Goal: Task Accomplishment & Management: Use online tool/utility

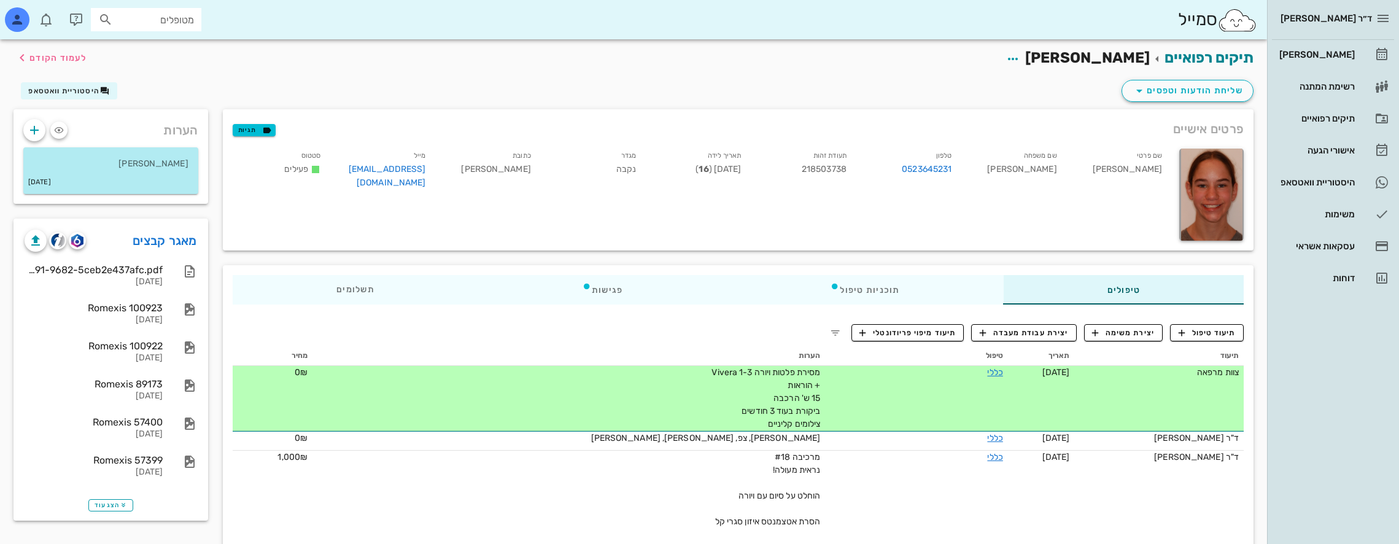
scroll to position [587, 0]
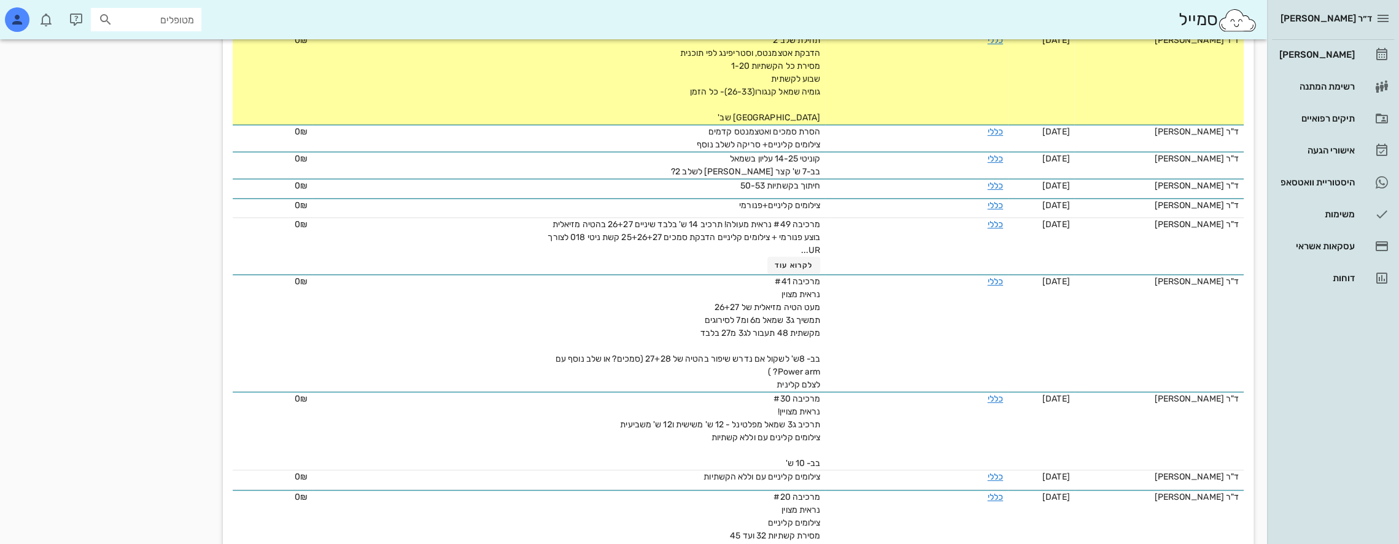
click at [168, 16] on input "מטופלים" at bounding box center [154, 20] width 79 height 16
type input "[PERSON_NAME]"
click at [180, 93] on div "0533390767" at bounding box center [123, 98] width 135 height 10
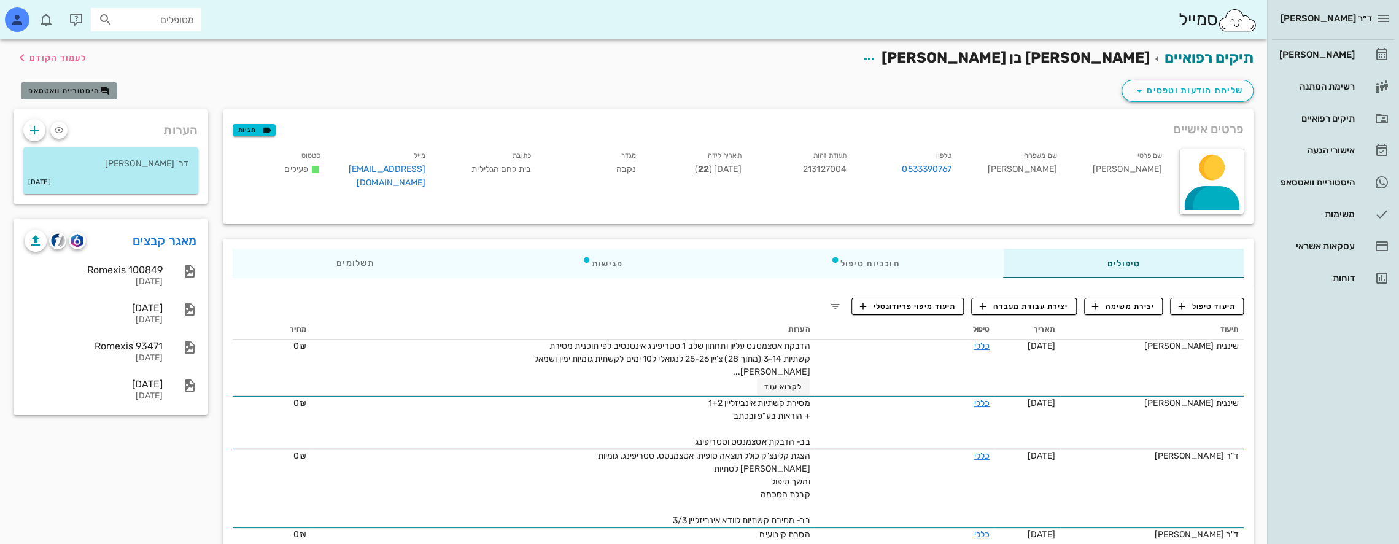
click at [93, 87] on span "היסטוריית וואטסאפ" at bounding box center [63, 91] width 71 height 9
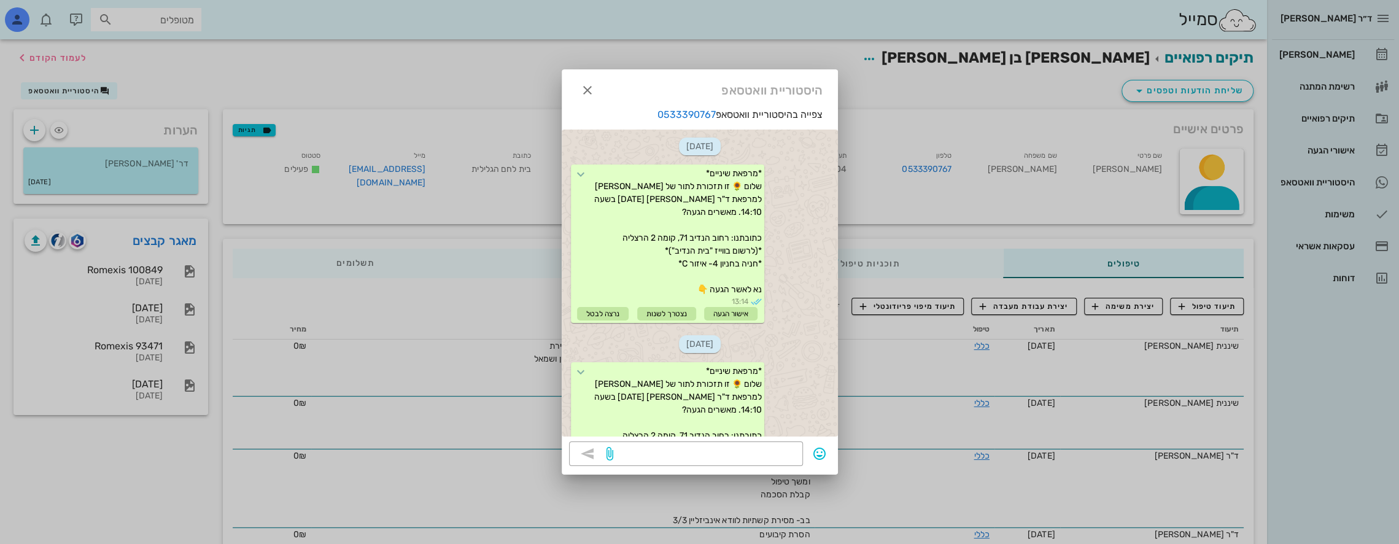
scroll to position [983, 0]
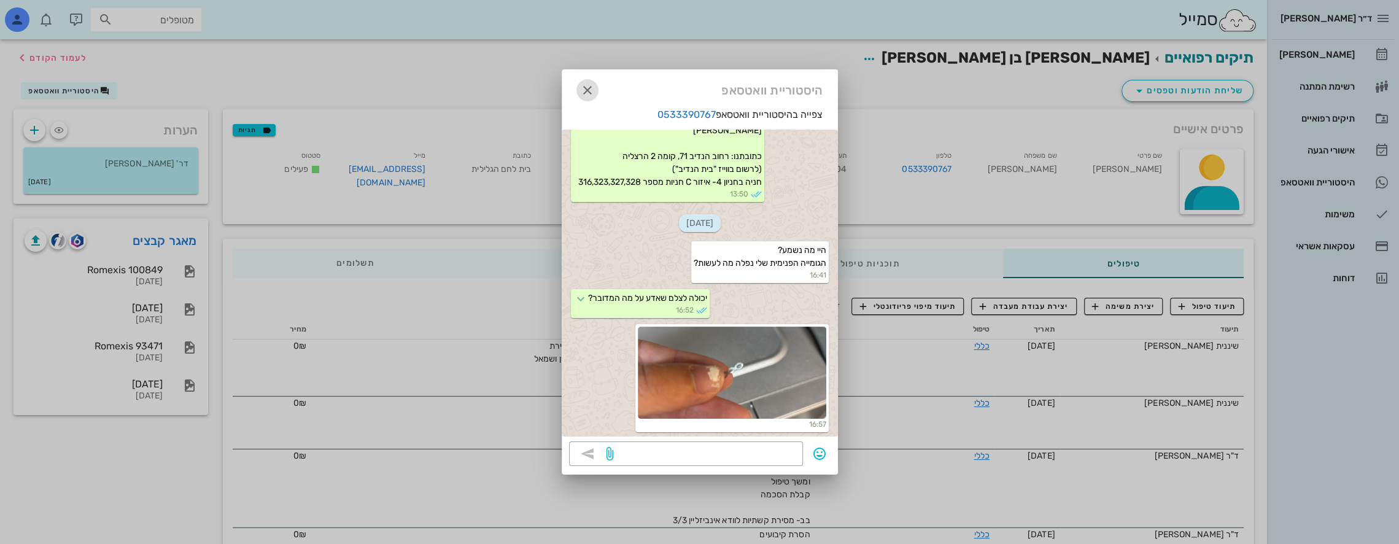
click at [588, 88] on icon "button" at bounding box center [587, 90] width 15 height 15
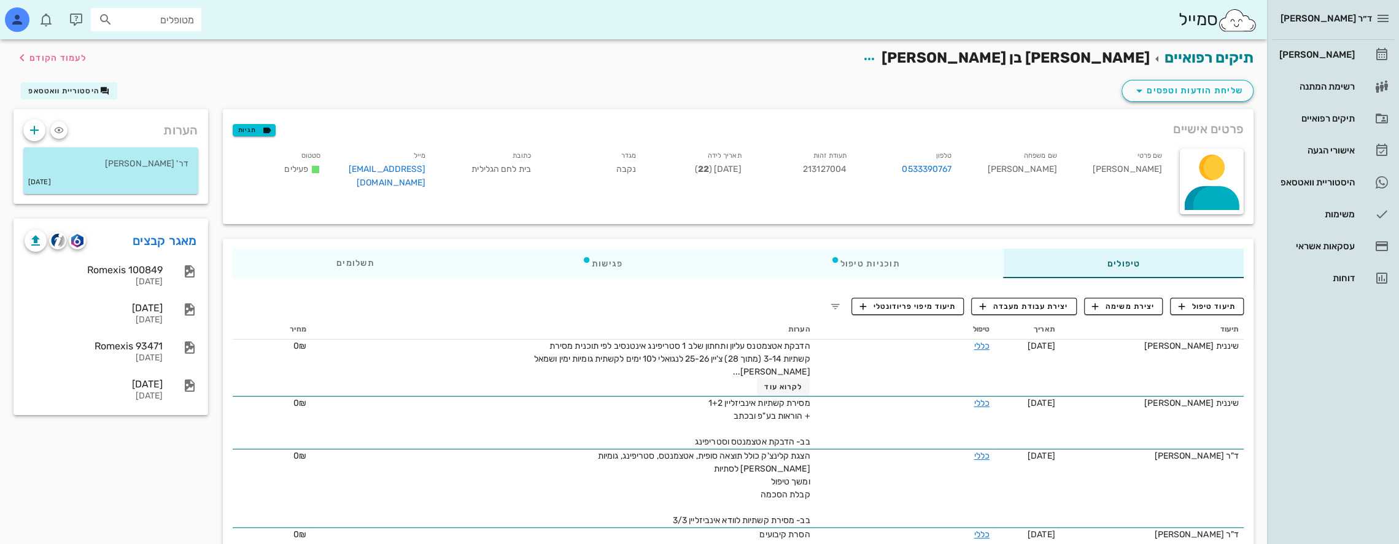
click at [32, 452] on div "הערות דר' [PERSON_NAME] [DATE] מאגר קבצים Romexis 100849 [DATE] [DATE] [DATE] R…" at bounding box center [110, 550] width 209 height 882
click at [191, 239] on link "מאגר קבצים" at bounding box center [165, 241] width 64 height 20
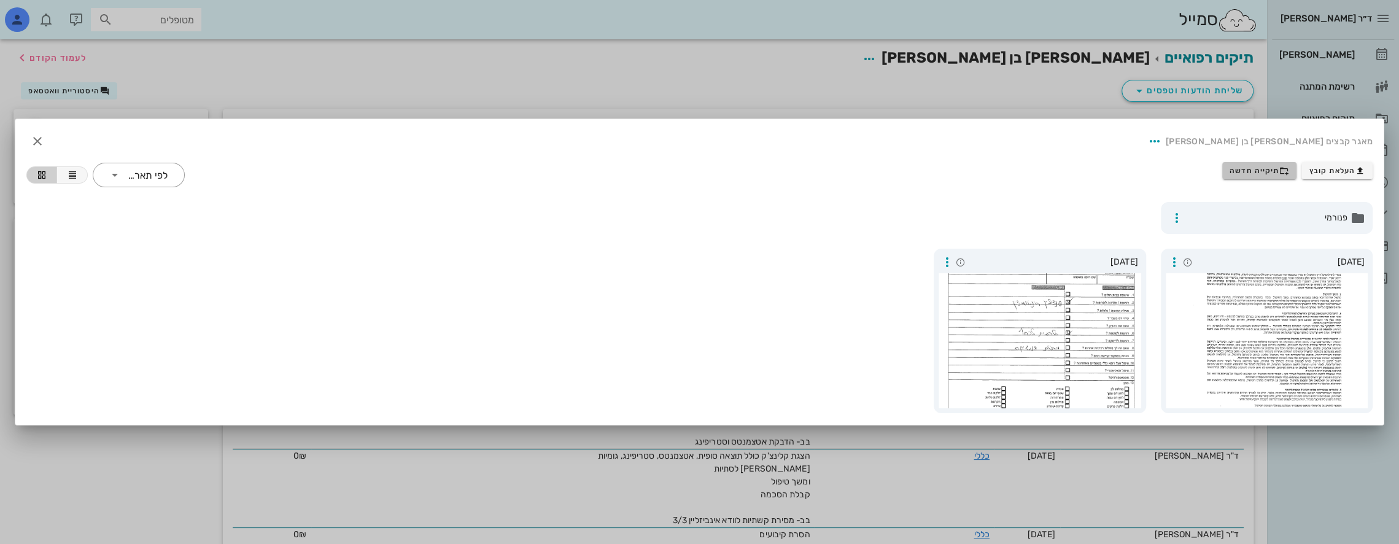
click at [1262, 166] on span "תיקייה חדשה" at bounding box center [1259, 171] width 60 height 10
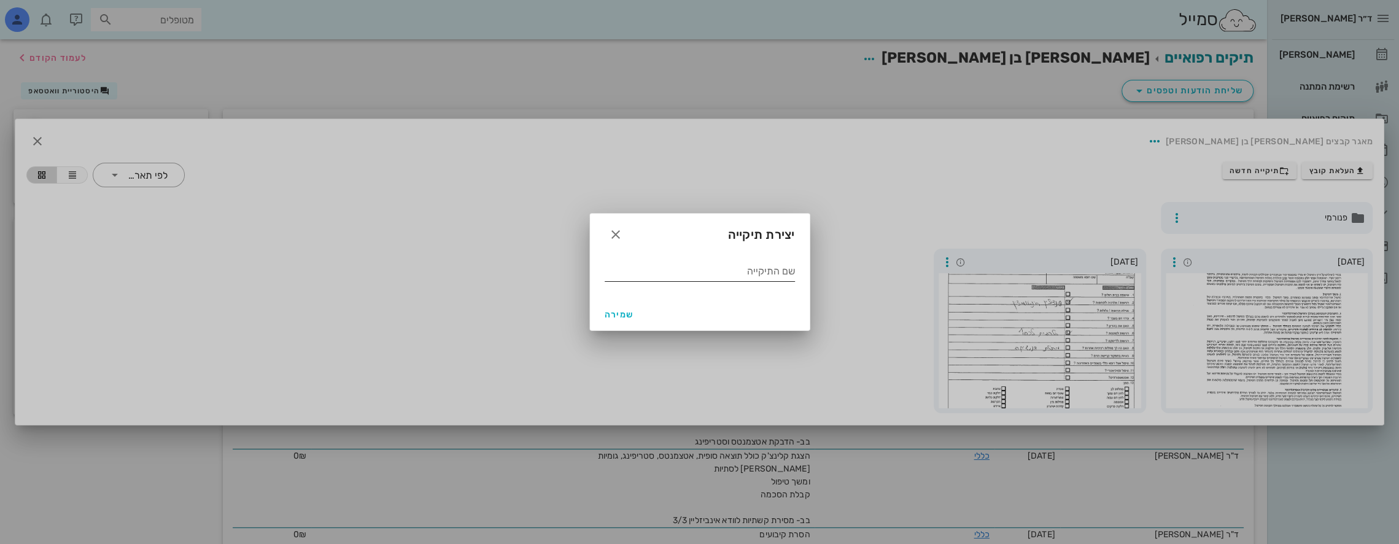
click at [755, 279] on input "שם התיקייה" at bounding box center [700, 271] width 190 height 20
type input "06 2025"
click at [619, 311] on span "שמירה" at bounding box center [619, 314] width 29 height 10
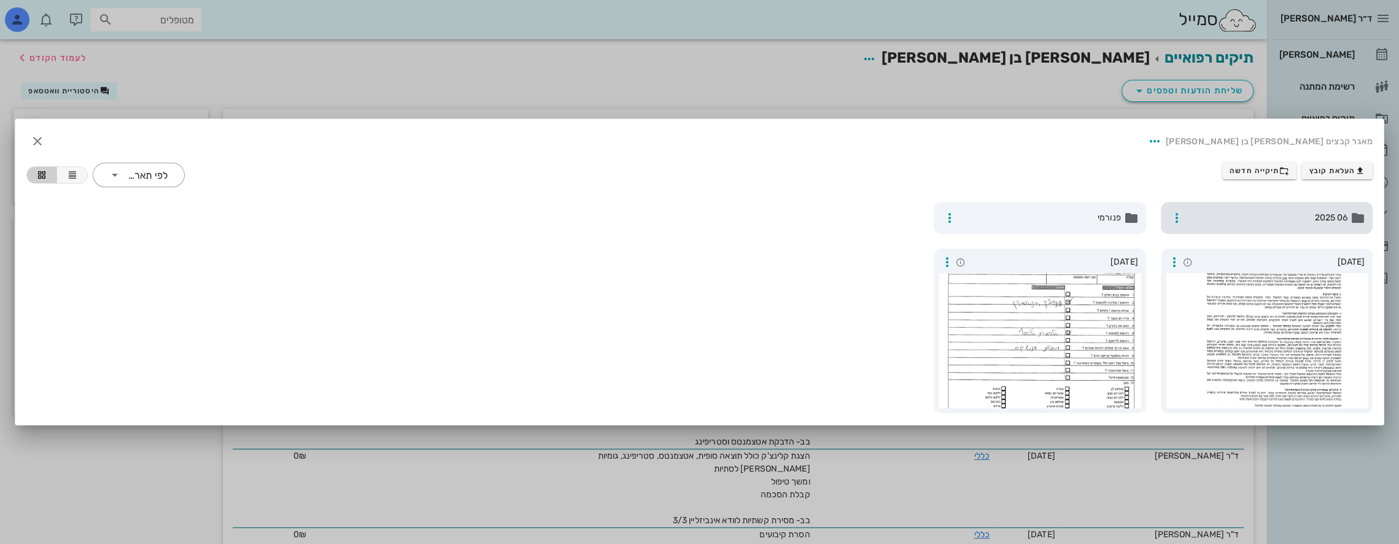
click at [1220, 217] on span "06 2025" at bounding box center [1268, 218] width 160 height 14
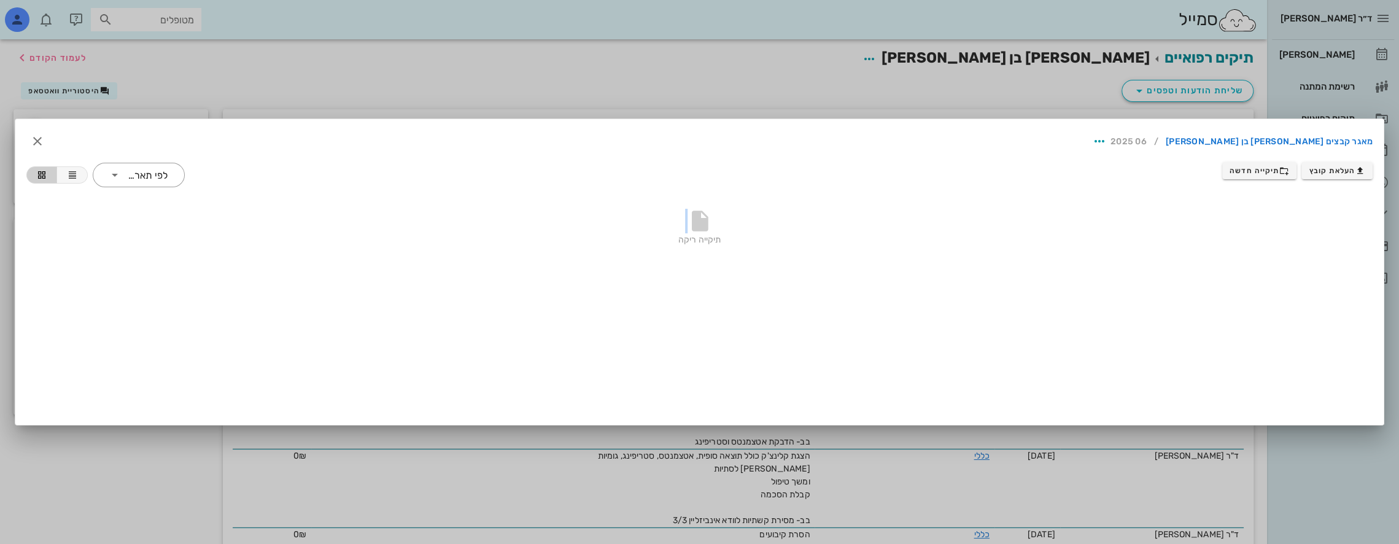
click at [1220, 217] on div "תיקייה ריקה" at bounding box center [699, 230] width 1346 height 86
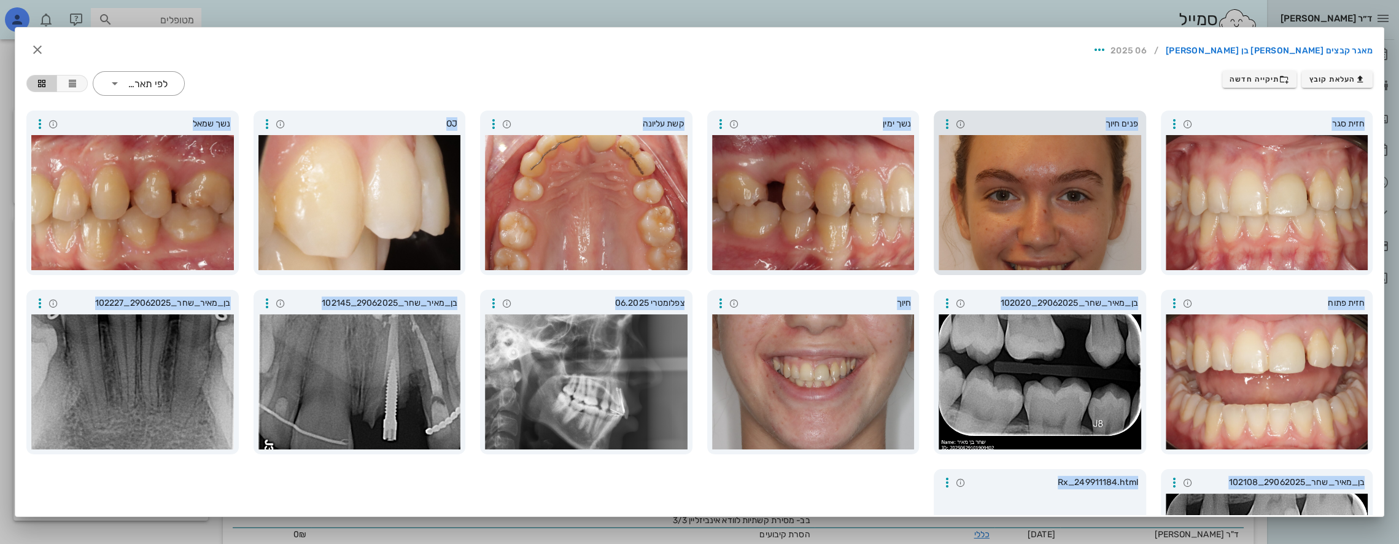
click at [1011, 197] on div at bounding box center [1039, 202] width 203 height 135
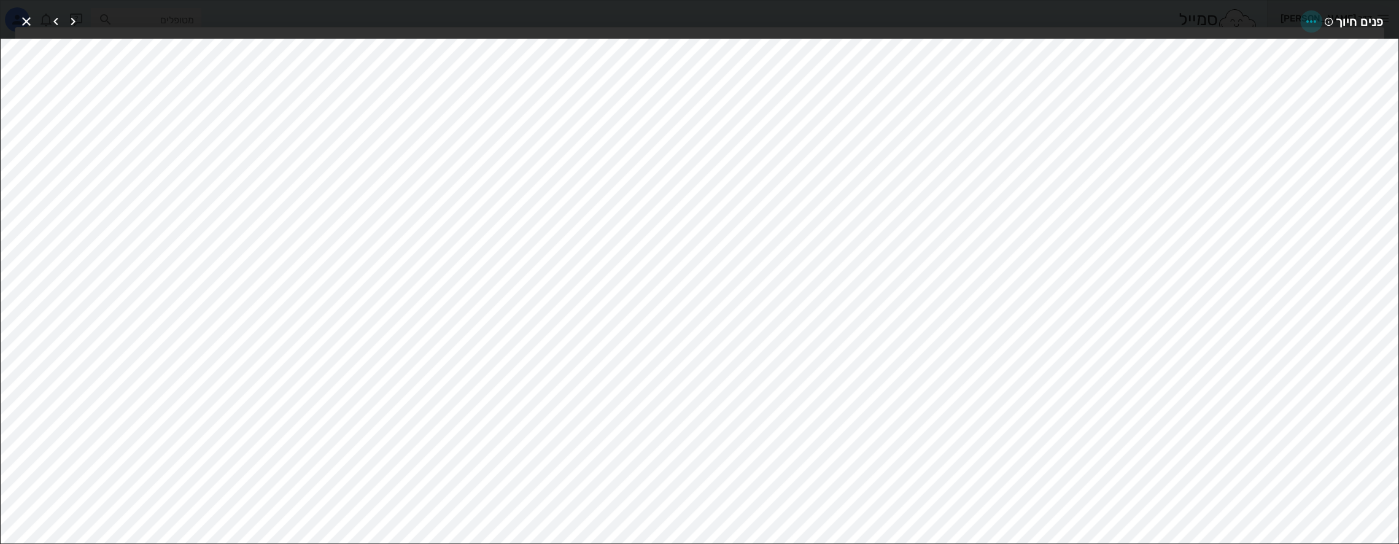
click at [1309, 18] on icon "button" at bounding box center [1311, 21] width 15 height 15
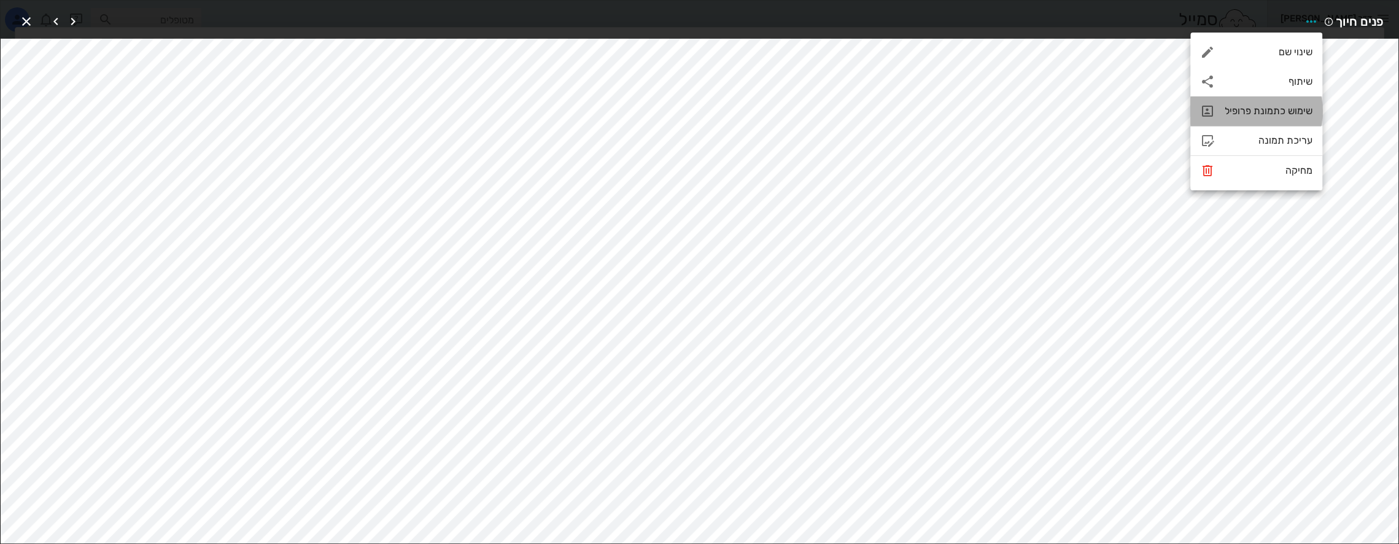
click at [1267, 109] on div "שימוש כתמונת פרופיל" at bounding box center [1268, 111] width 88 height 12
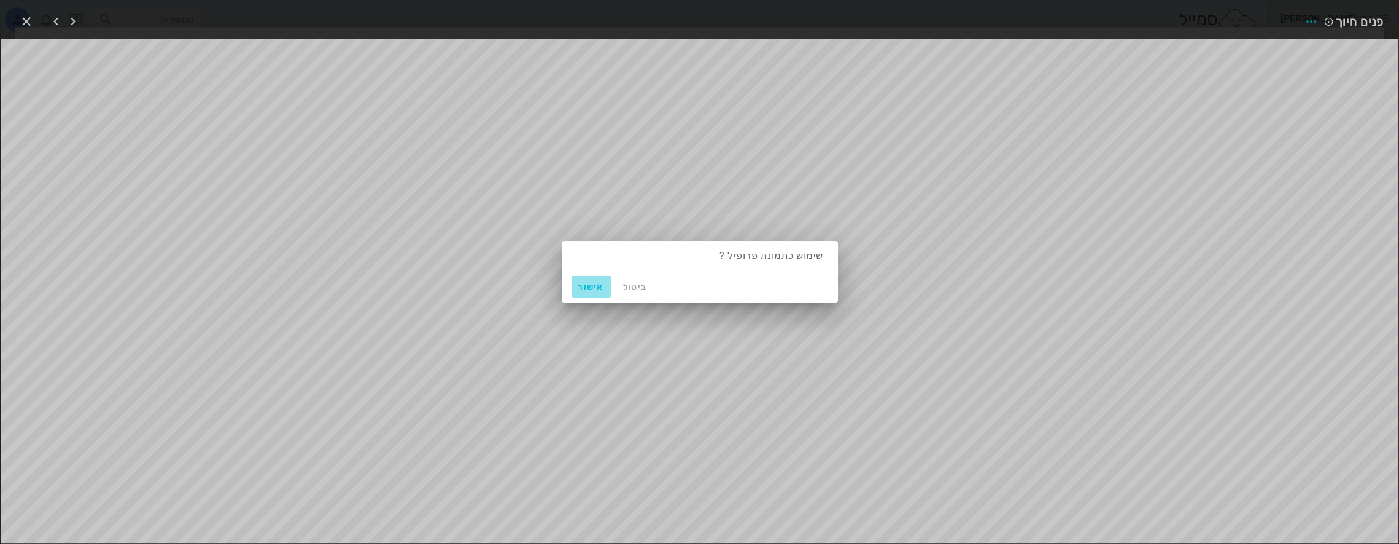
click at [593, 287] on span "אישור" at bounding box center [590, 287] width 29 height 10
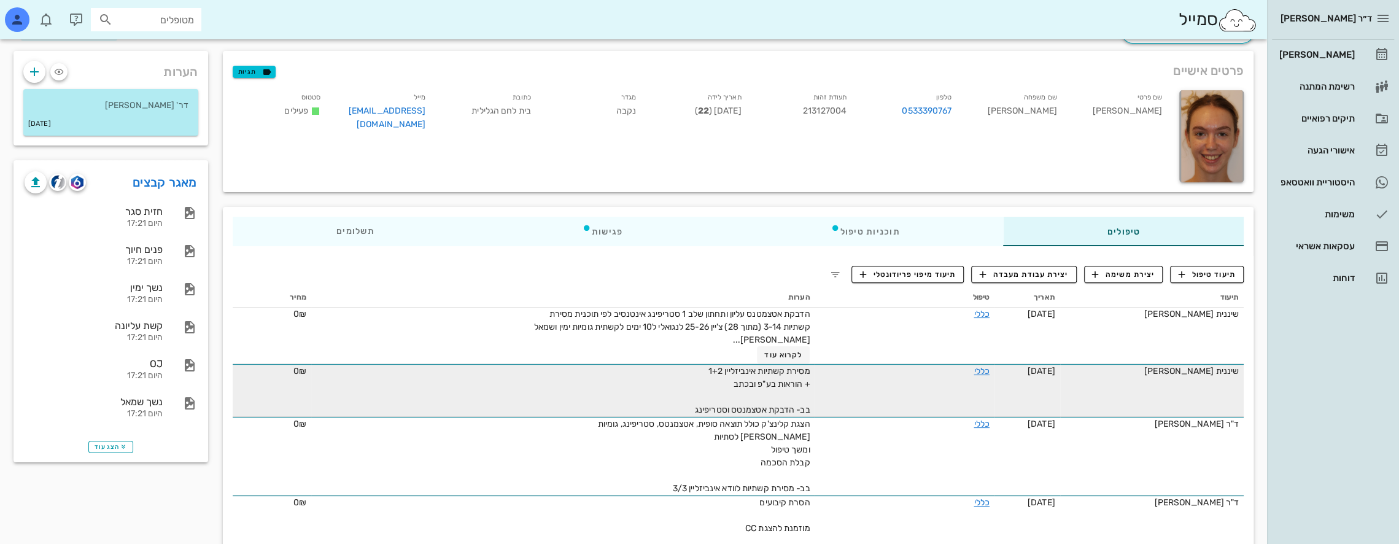
scroll to position [61, 0]
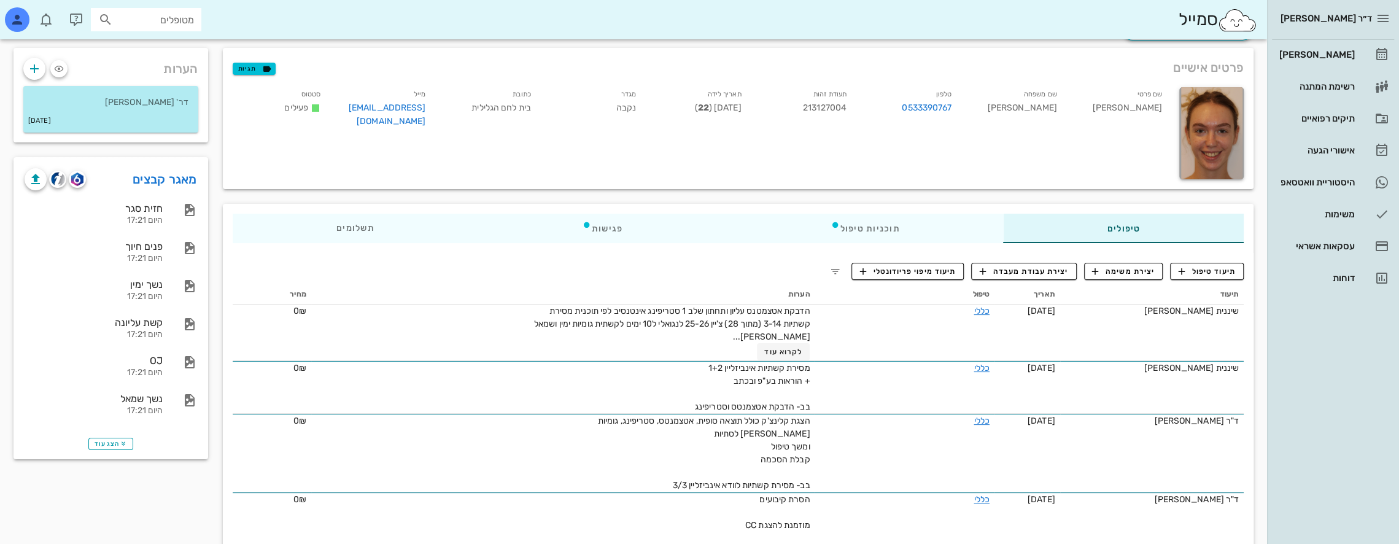
click at [191, 25] on input "מטופלים" at bounding box center [154, 20] width 79 height 16
type input "[PERSON_NAME]"
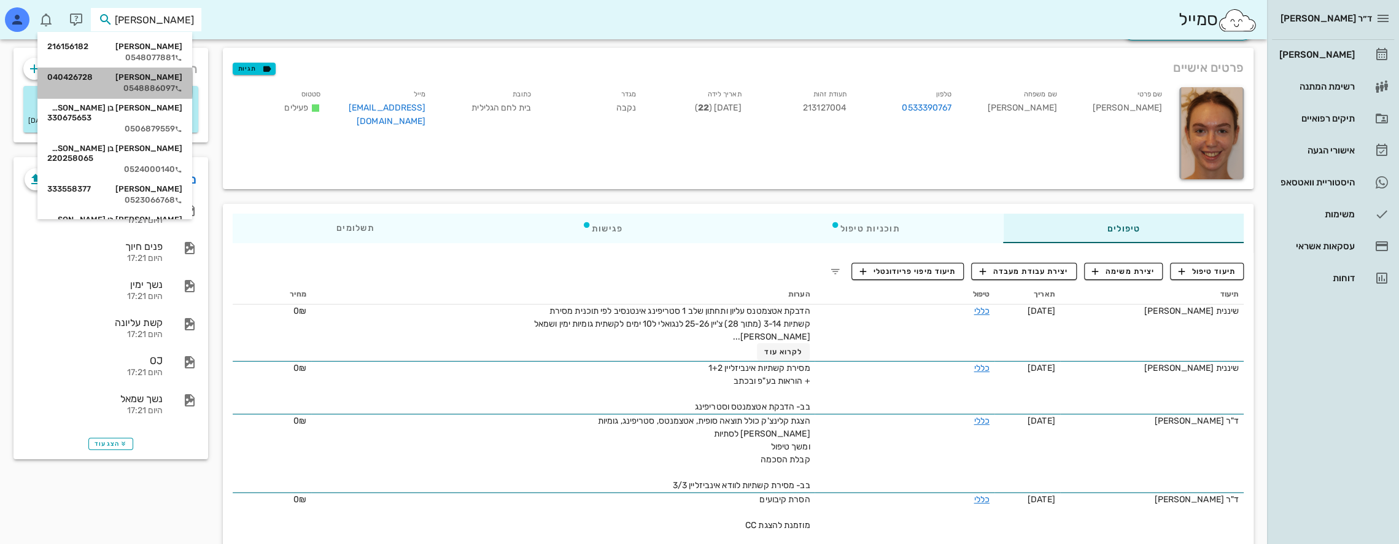
click at [177, 77] on div "[PERSON_NAME] הר 040426728" at bounding box center [114, 77] width 135 height 10
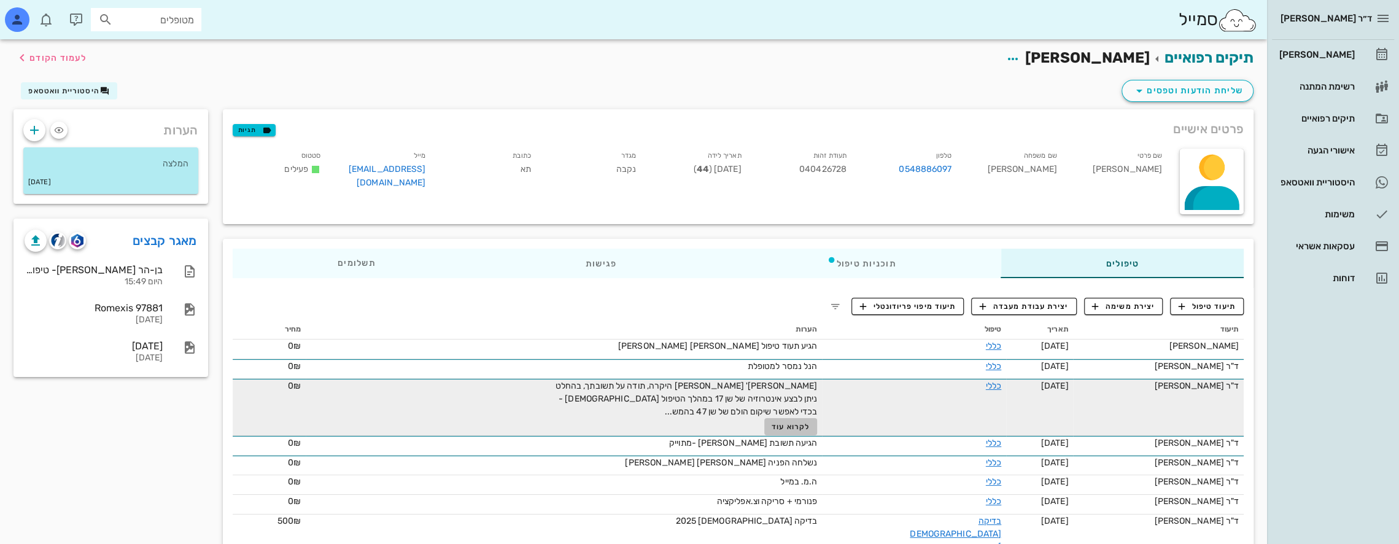
click at [810, 425] on span "לקרוא עוד" at bounding box center [790, 426] width 38 height 9
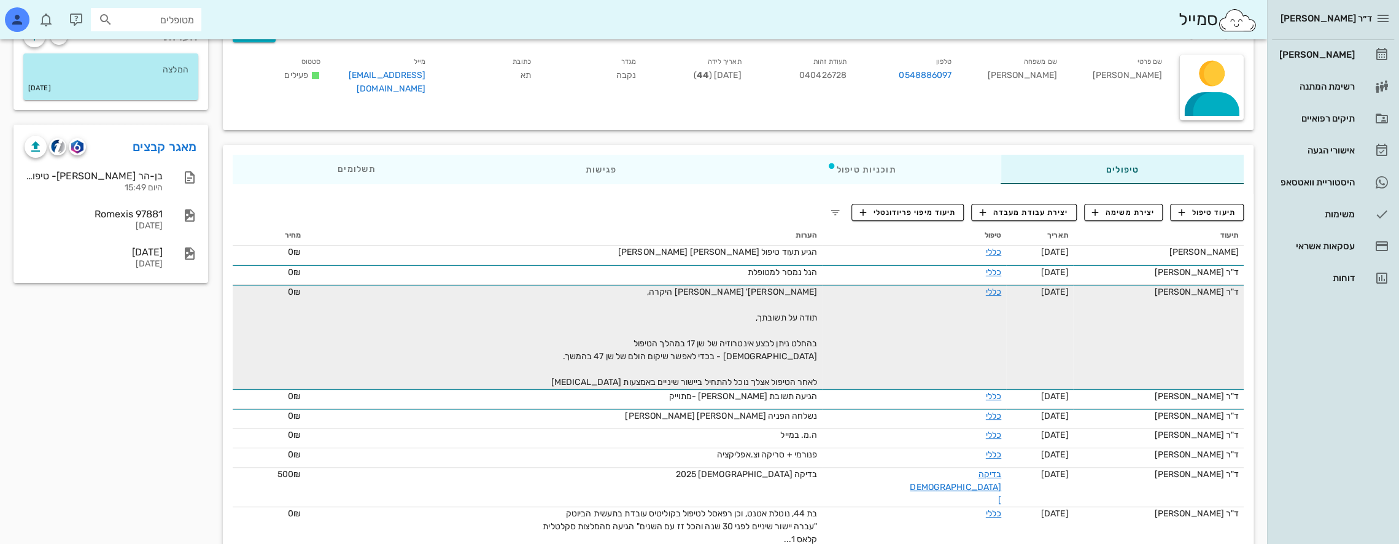
scroll to position [61, 0]
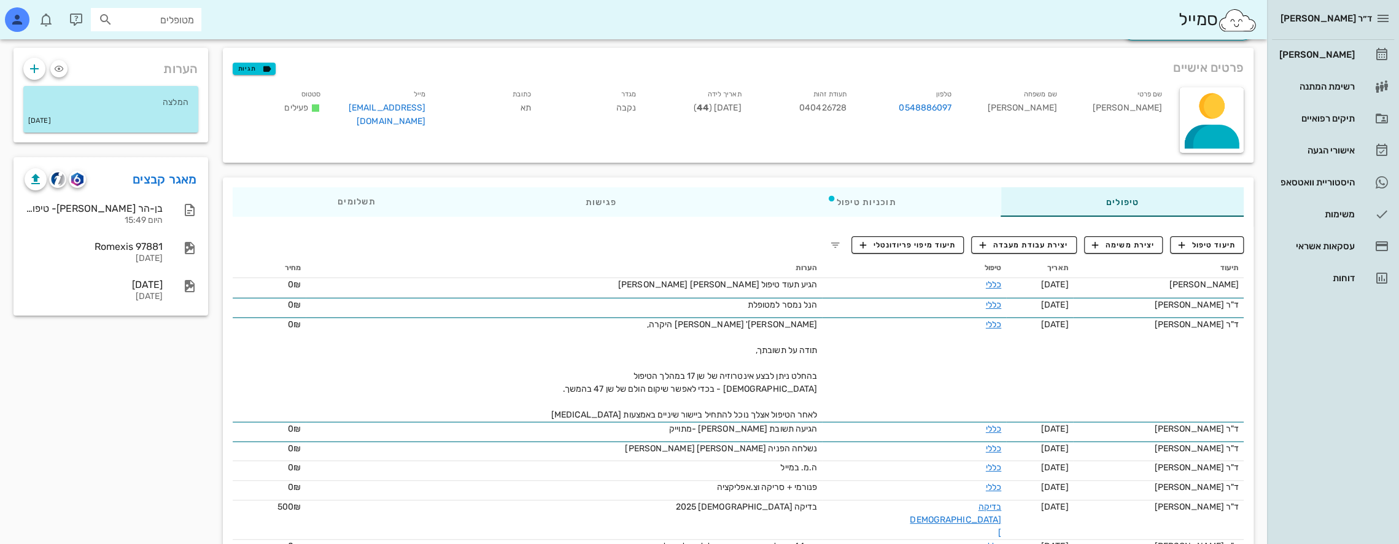
drag, startPoint x: 168, startPoint y: 29, endPoint x: 165, endPoint y: 21, distance: 8.9
click at [165, 21] on div "מטופלים" at bounding box center [146, 19] width 110 height 23
type input "[PERSON_NAME]"
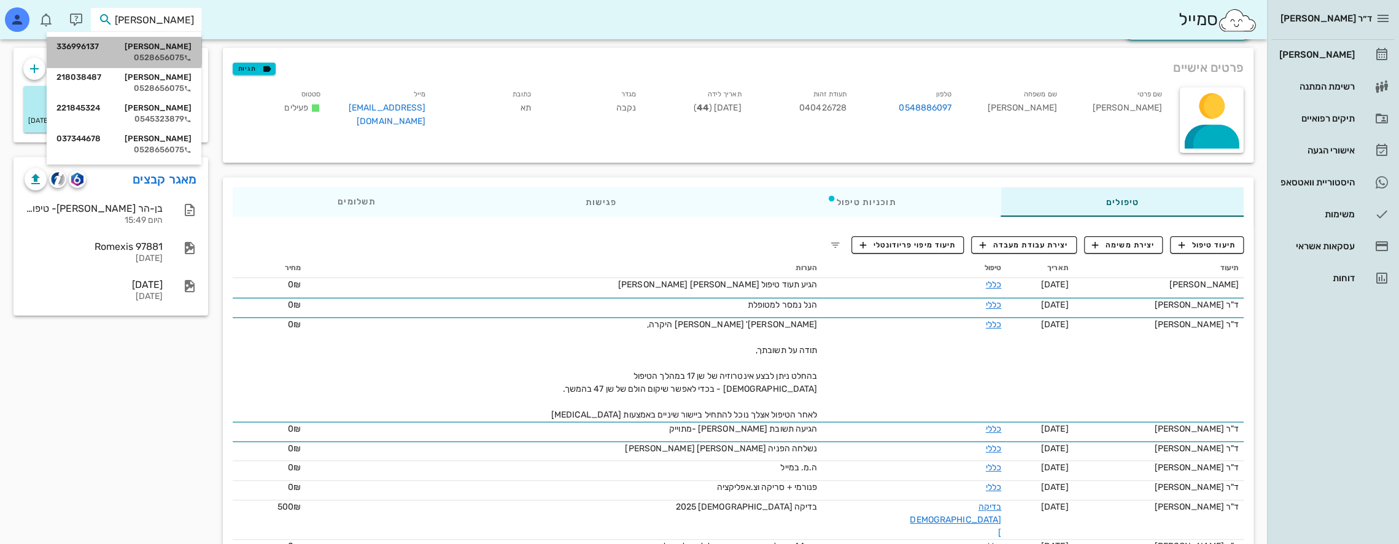
click at [167, 59] on div "0528656075" at bounding box center [123, 58] width 135 height 10
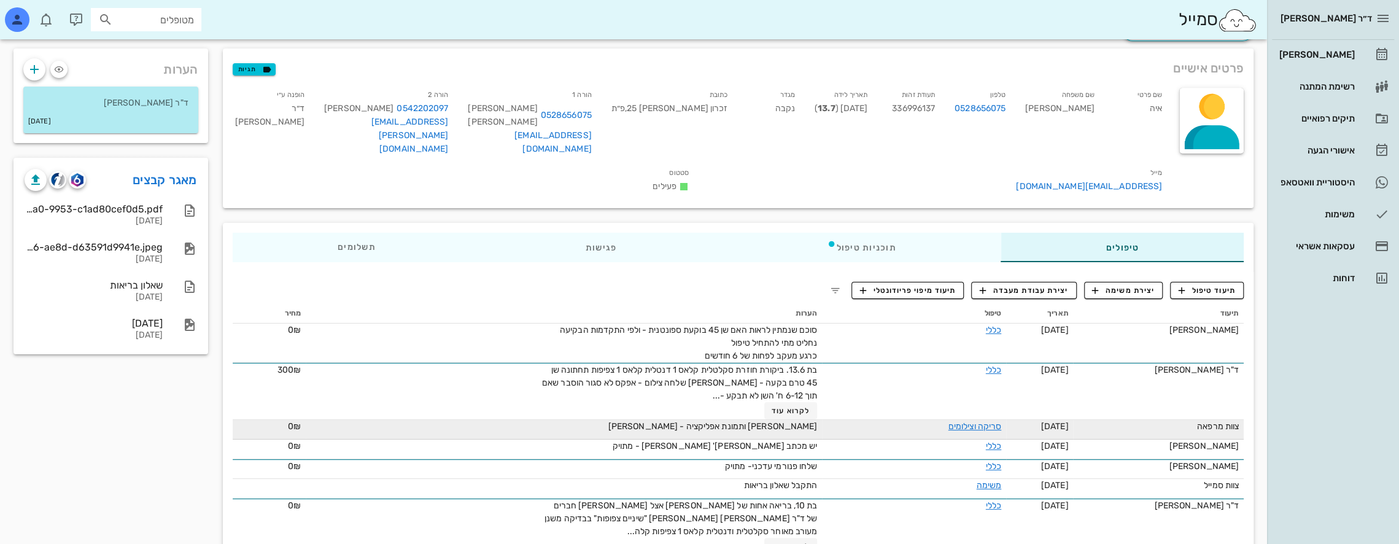
scroll to position [61, 0]
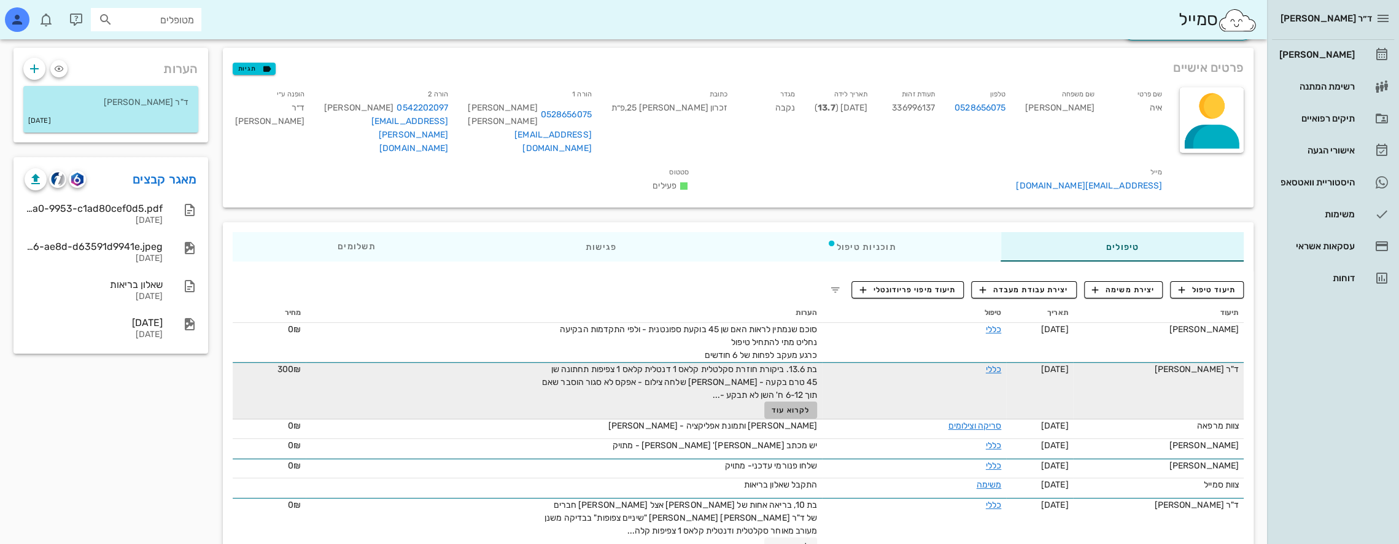
click at [810, 406] on span "לקרוא עוד" at bounding box center [790, 410] width 38 height 9
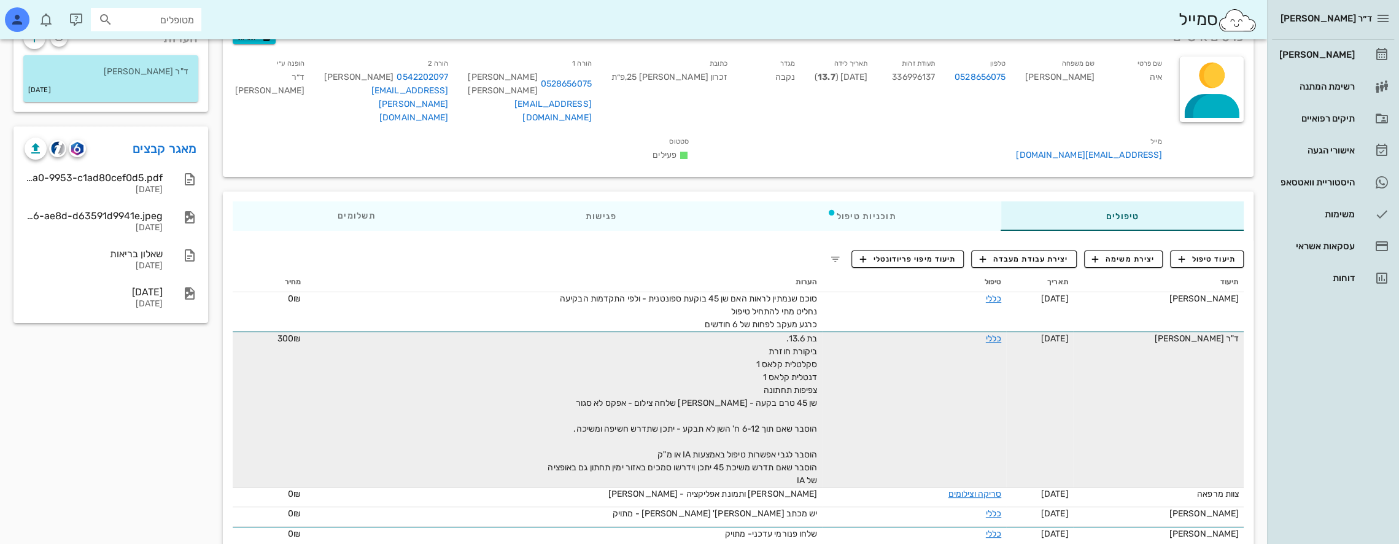
scroll to position [59, 0]
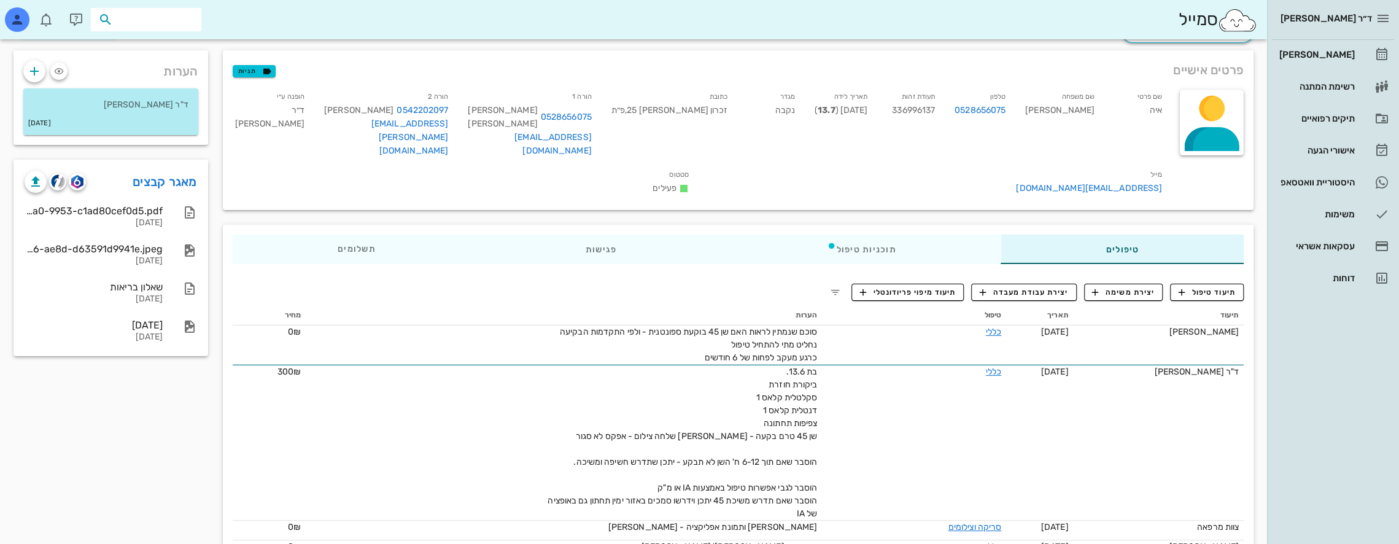
click at [147, 20] on input "text" at bounding box center [154, 20] width 79 height 16
click at [166, 99] on p "ד"ר [PERSON_NAME]" at bounding box center [110, 105] width 155 height 14
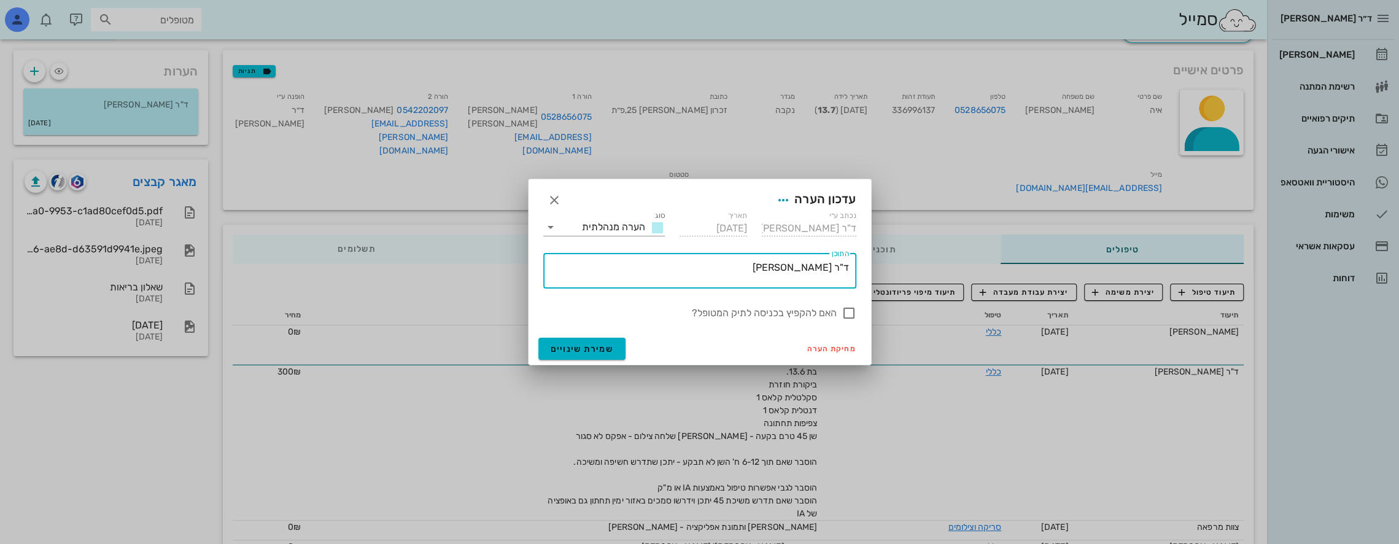
click at [810, 268] on textarea "ד"ר [PERSON_NAME]" at bounding box center [697, 273] width 303 height 29
type textarea "ד"ר [PERSON_NAME] [PERSON_NAME]"
click at [609, 350] on span "שמירת שינויים" at bounding box center [582, 349] width 63 height 10
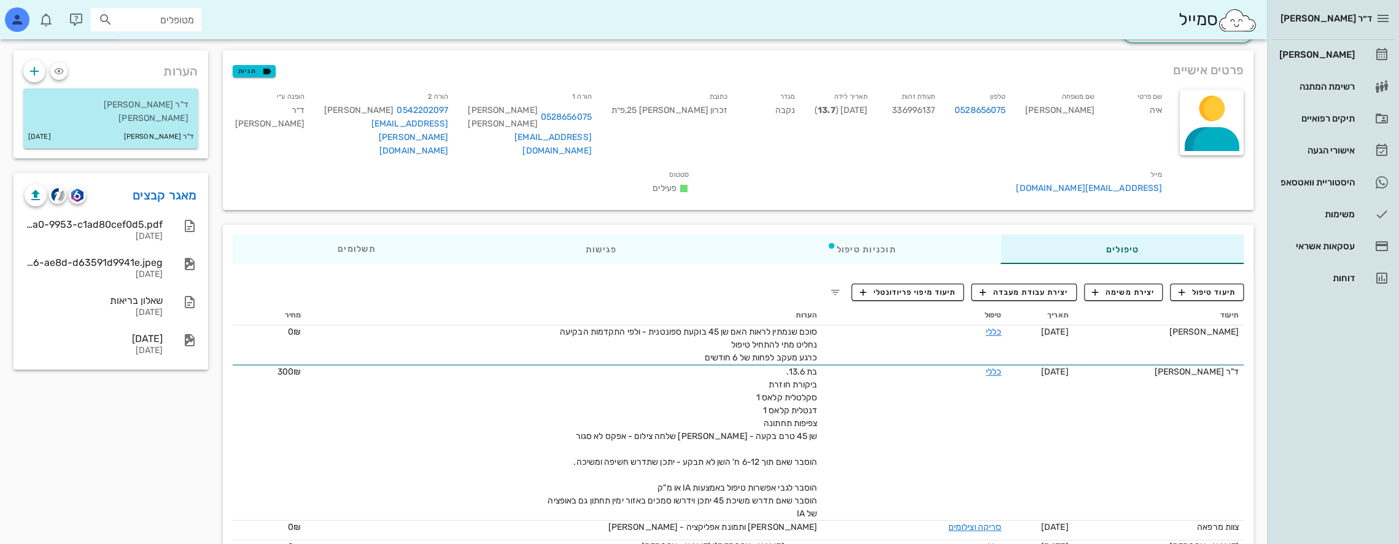
click at [174, 18] on input "מטופלים" at bounding box center [154, 20] width 79 height 16
type input "[PERSON_NAME]"
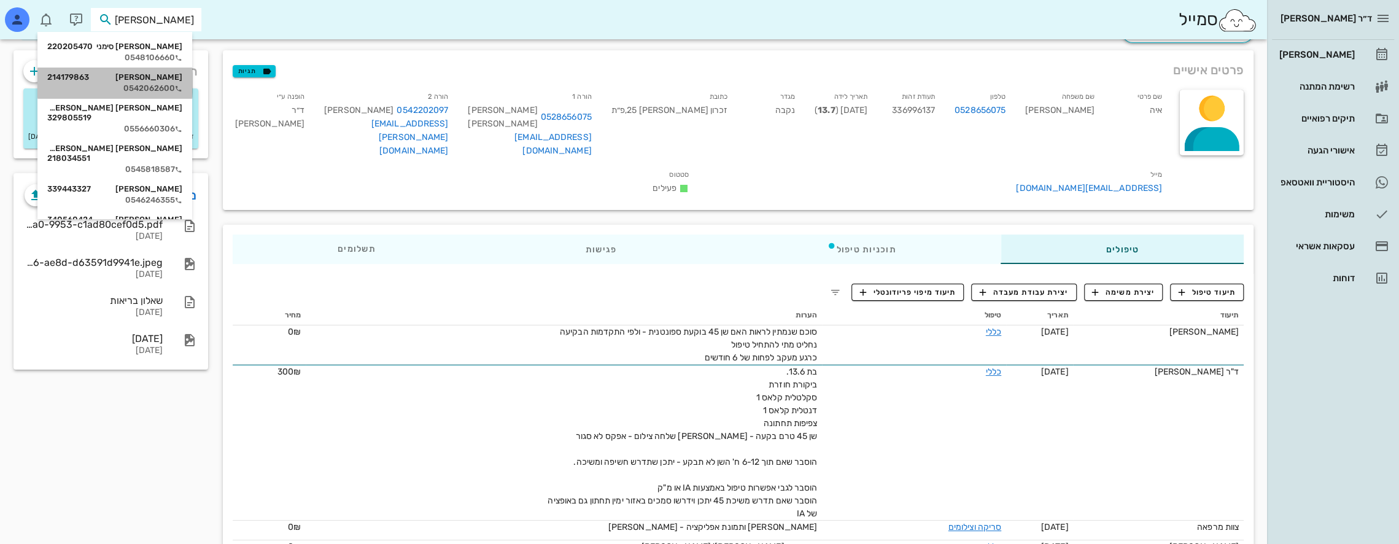
click at [180, 79] on div "[PERSON_NAME] 214179863" at bounding box center [114, 77] width 135 height 10
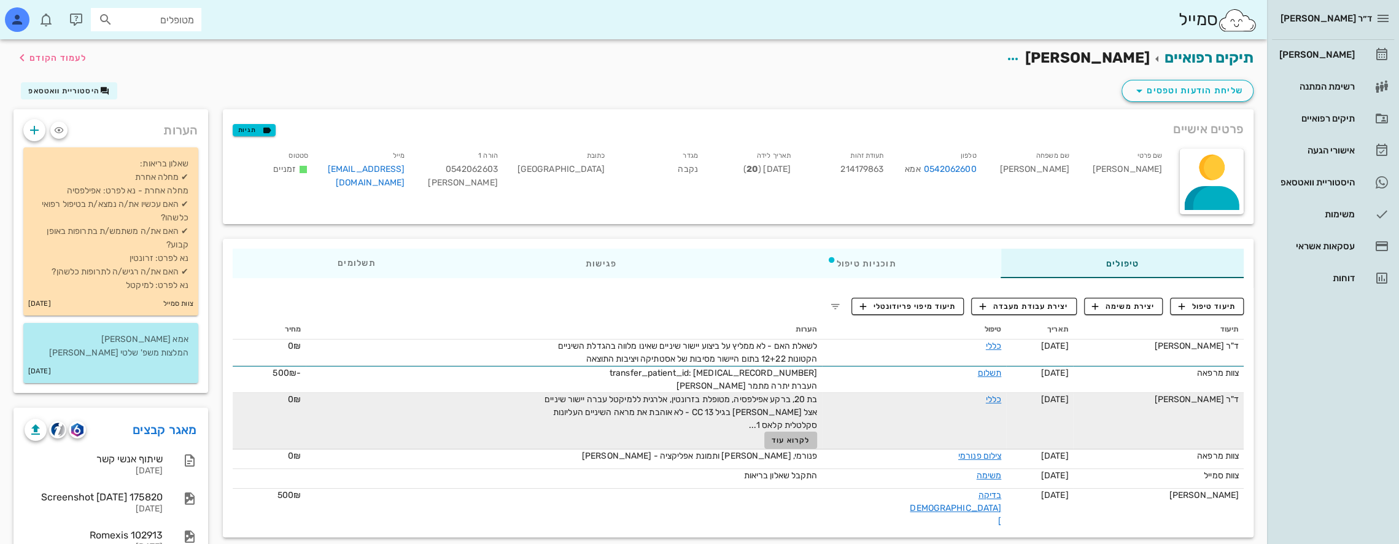
click at [810, 436] on span "לקרוא עוד" at bounding box center [790, 440] width 38 height 9
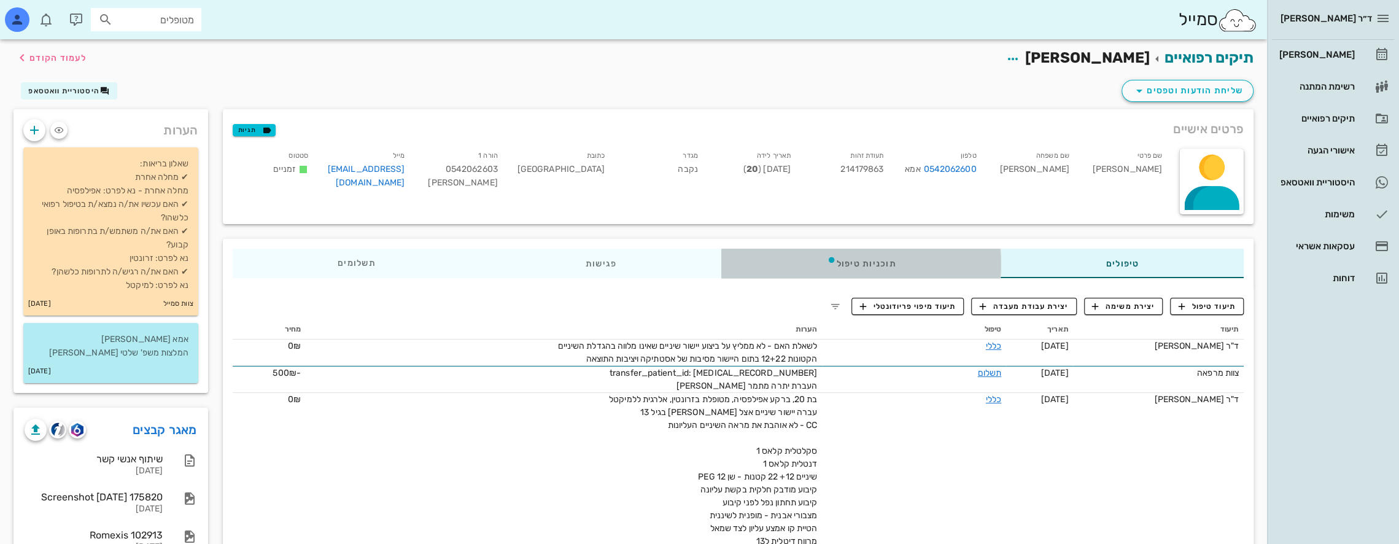
click at [913, 263] on div "תוכניות טיפול" at bounding box center [860, 263] width 279 height 29
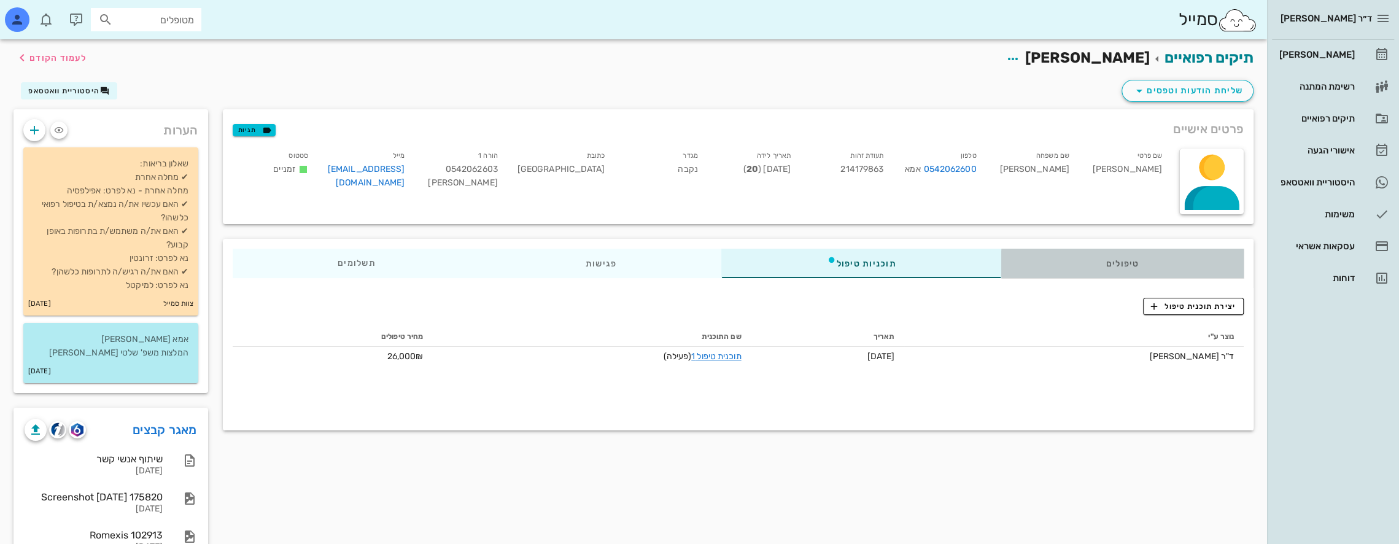
click at [1108, 258] on div "טיפולים" at bounding box center [1121, 263] width 243 height 29
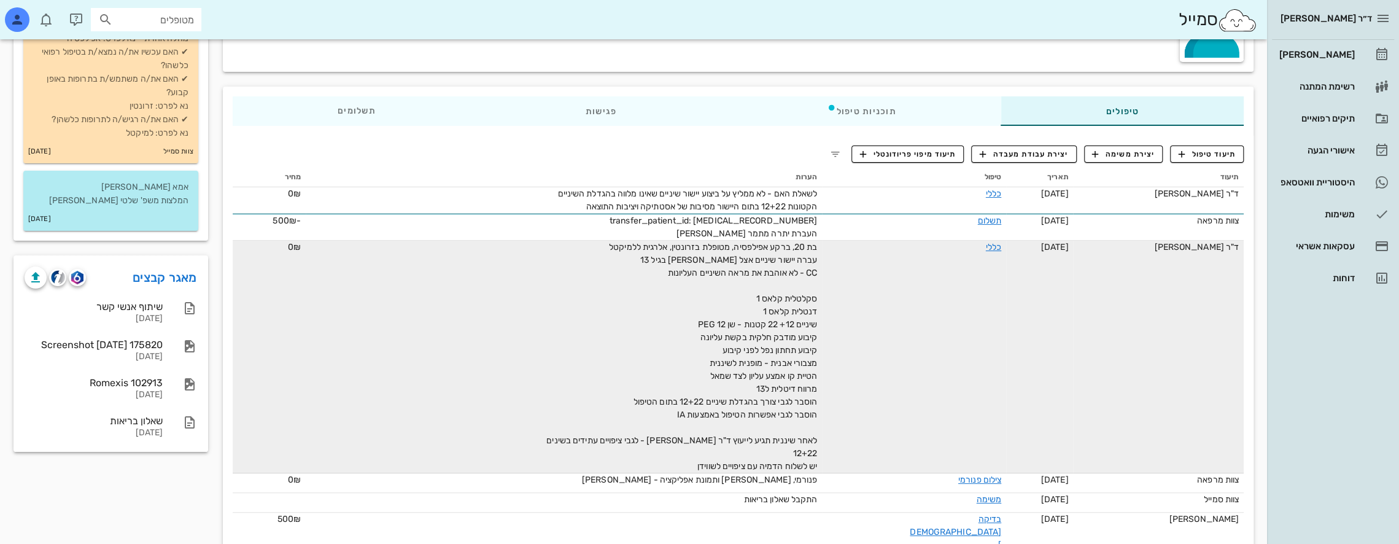
scroll to position [156, 0]
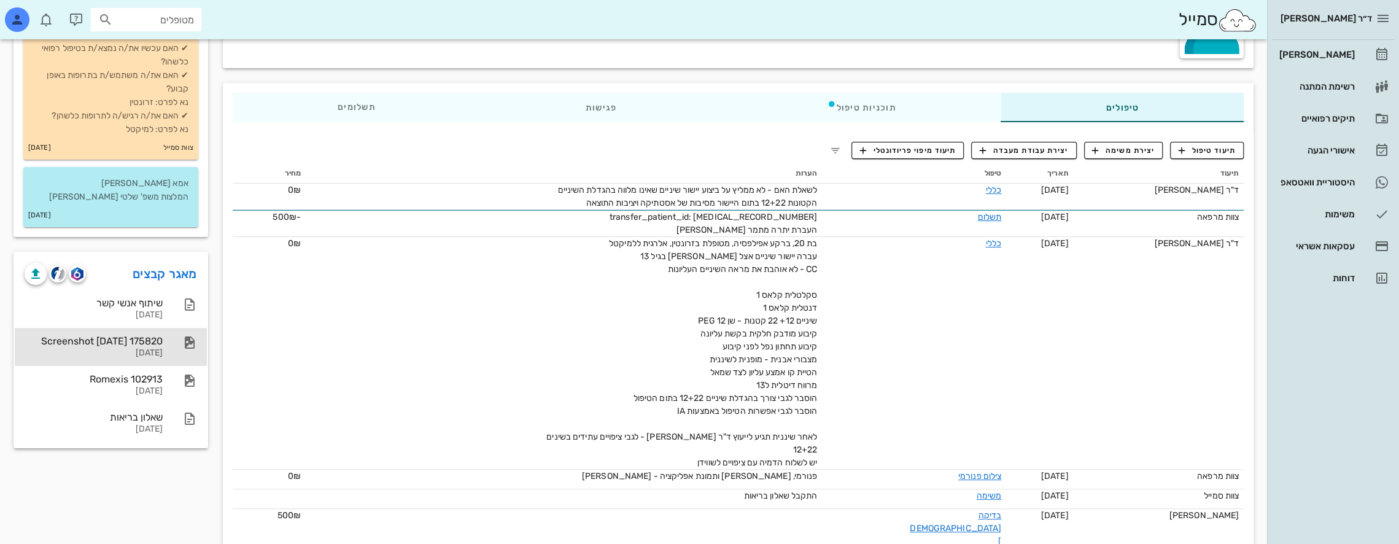
click at [118, 336] on div "Screenshot [DATE] 175820" at bounding box center [94, 341] width 138 height 12
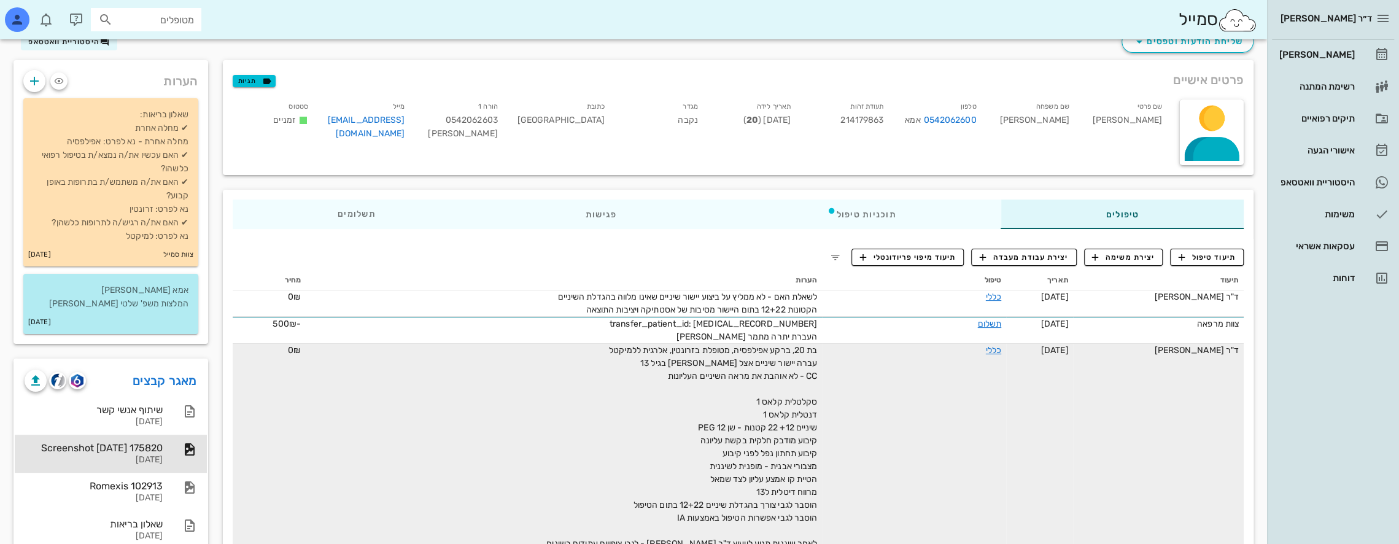
scroll to position [33, 0]
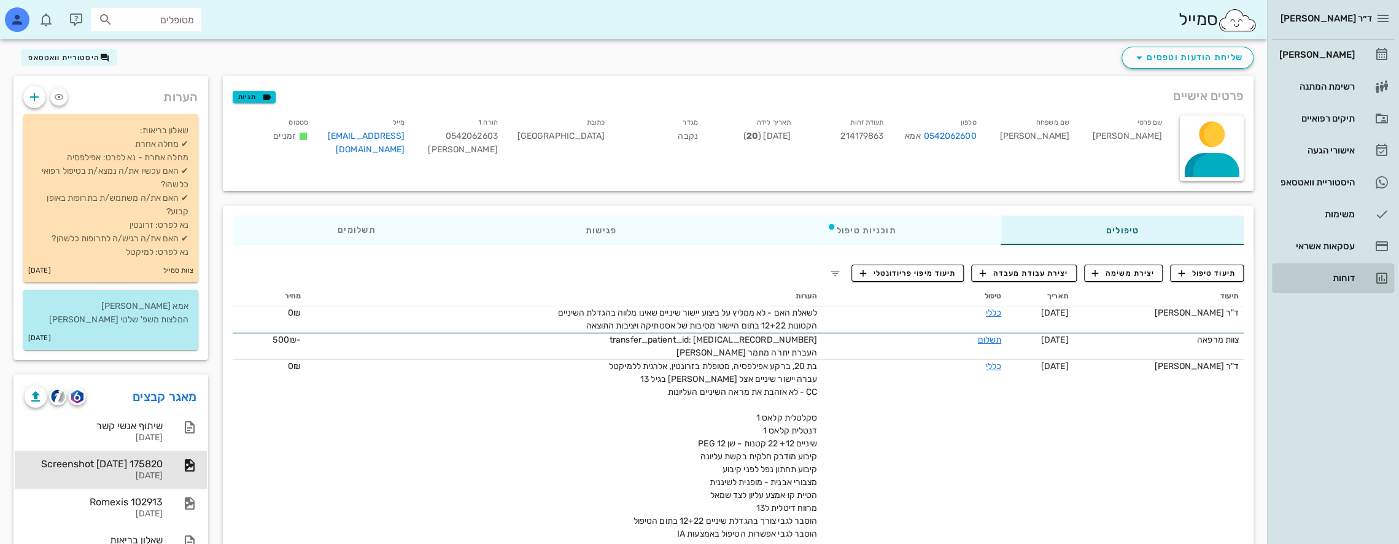
click at [1348, 266] on link "דוחות" at bounding box center [1333, 277] width 122 height 29
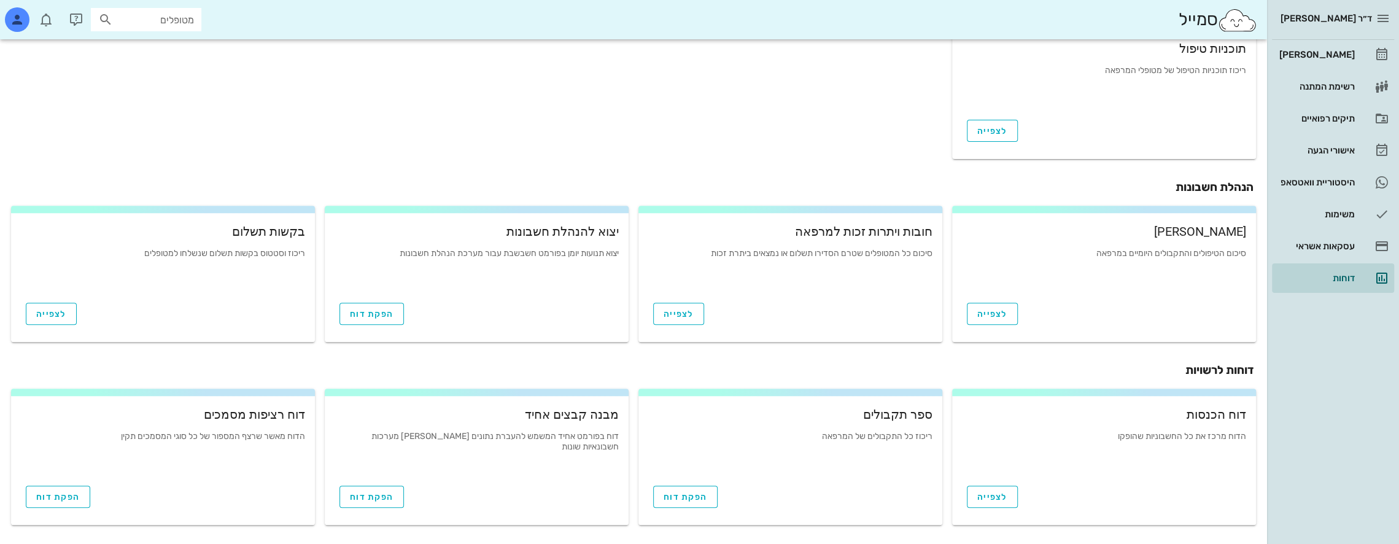
scroll to position [363, 0]
click at [679, 506] on link "הפקת דוח" at bounding box center [685, 496] width 64 height 22
